Goal: Information Seeking & Learning: Learn about a topic

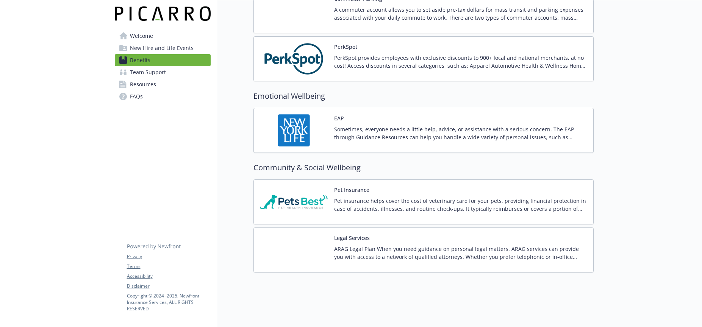
scroll to position [1319, 0]
